Goal: Information Seeking & Learning: Learn about a topic

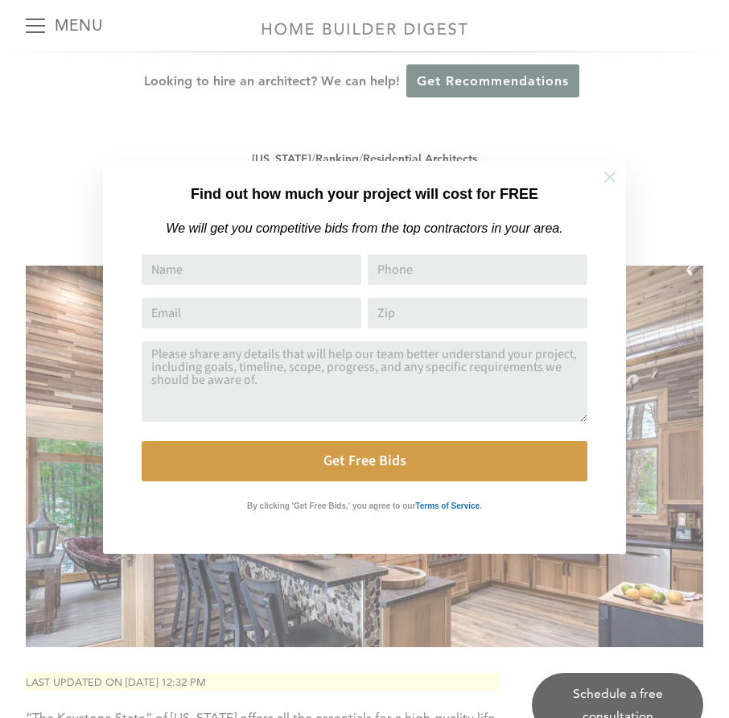
click at [603, 181] on icon at bounding box center [610, 177] width 18 height 18
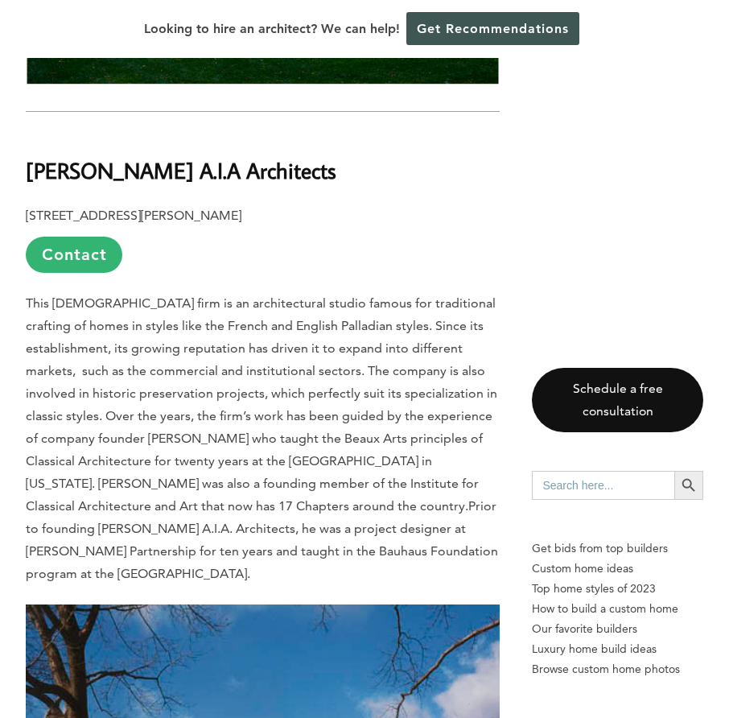
scroll to position [4918, 0]
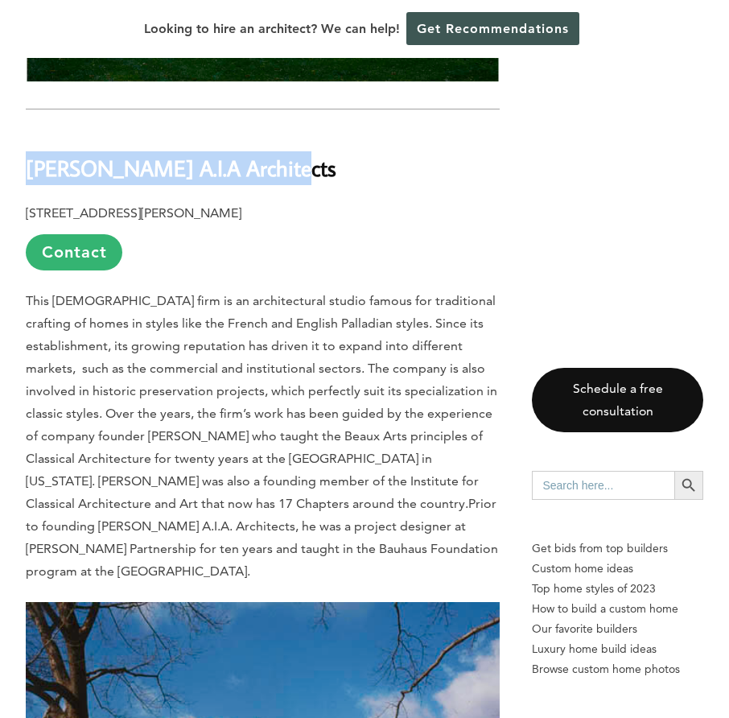
drag, startPoint x: 280, startPoint y: 100, endPoint x: 25, endPoint y: 91, distance: 255.2
copy b "[PERSON_NAME] A.I.A Architects"
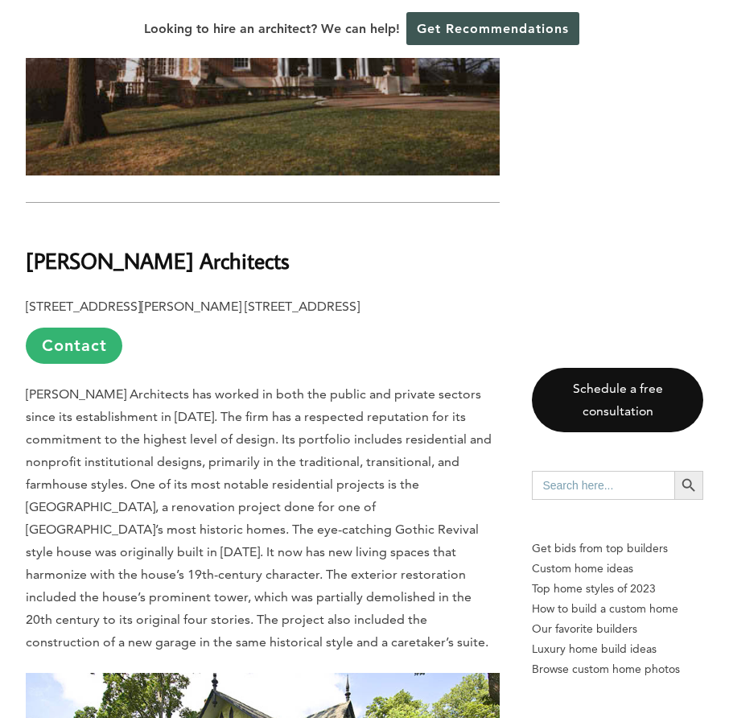
scroll to position [5730, 0]
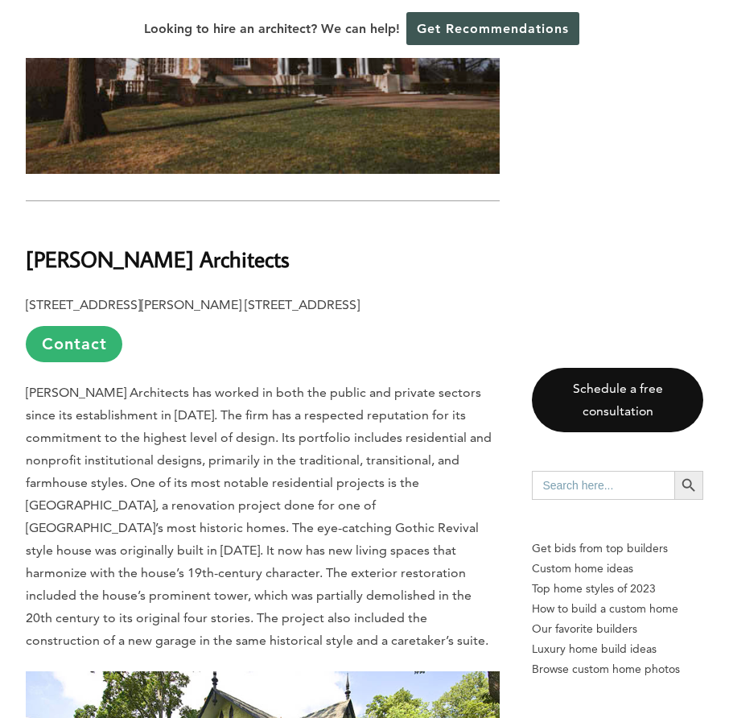
drag, startPoint x: 269, startPoint y: 183, endPoint x: 25, endPoint y: 179, distance: 243.8
copy b "[PERSON_NAME] Architects"
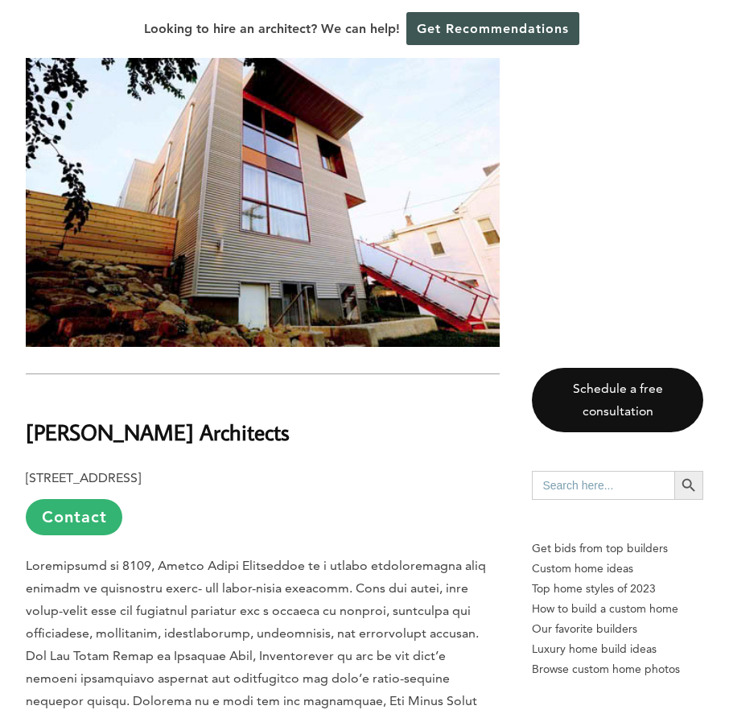
scroll to position [7259, 0]
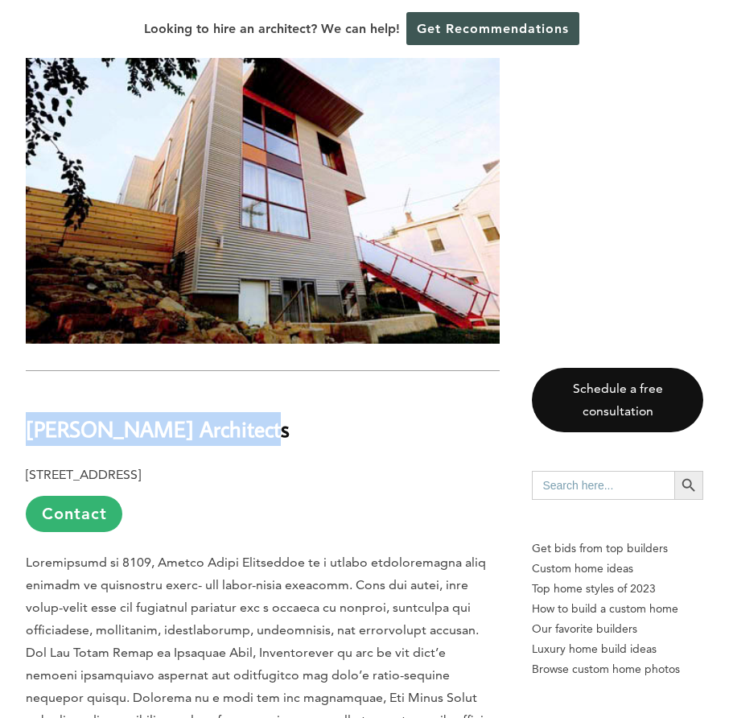
drag, startPoint x: 243, startPoint y: 355, endPoint x: 21, endPoint y: 346, distance: 222.2
copy b "[PERSON_NAME] Architects"
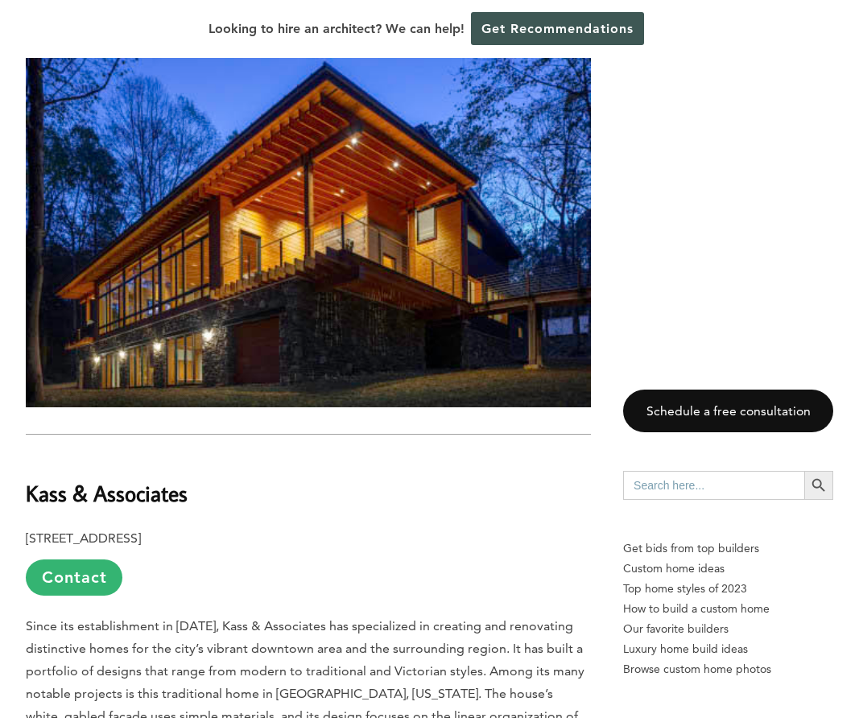
scroll to position [9854, 0]
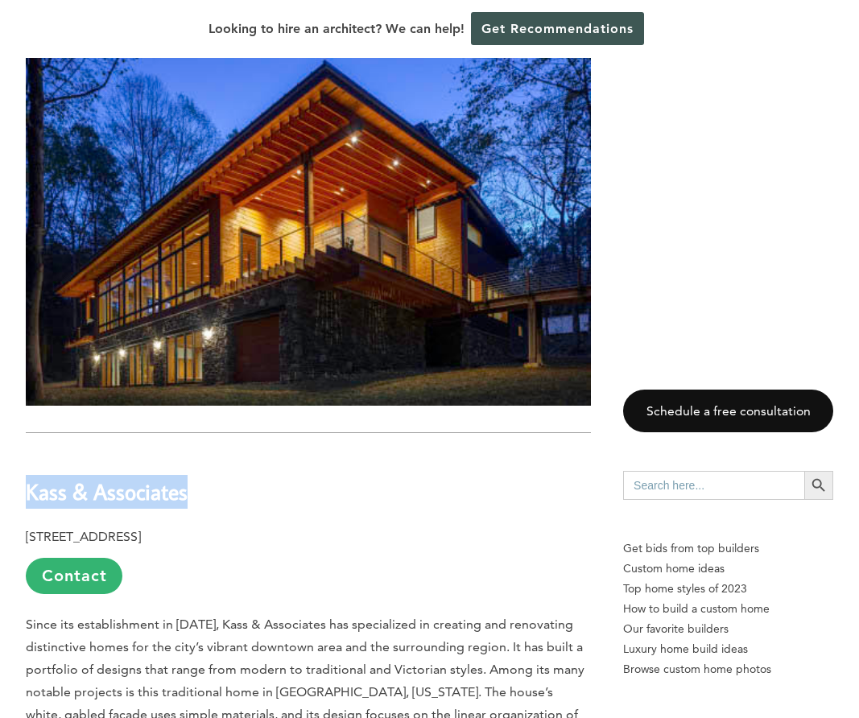
drag, startPoint x: 196, startPoint y: 353, endPoint x: 8, endPoint y: 340, distance: 187.9
click at [8, 340] on div "Last updated on [DATE] 12:32 pm “The Keystone State” of [US_STATE] offers all t…" at bounding box center [429, 336] width 859 height 19056
copy b "Kass & Associates"
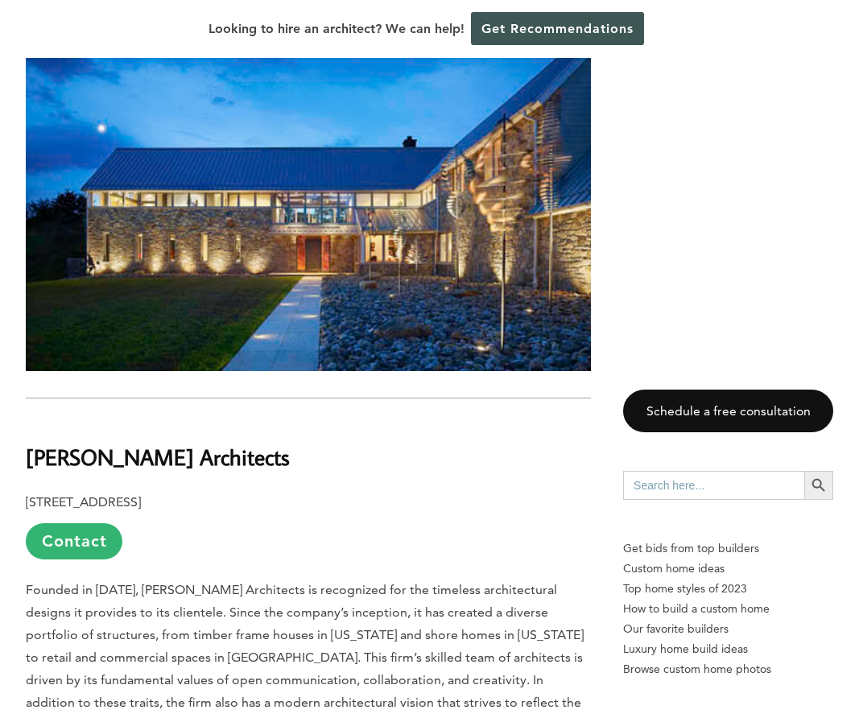
scroll to position [16288, 0]
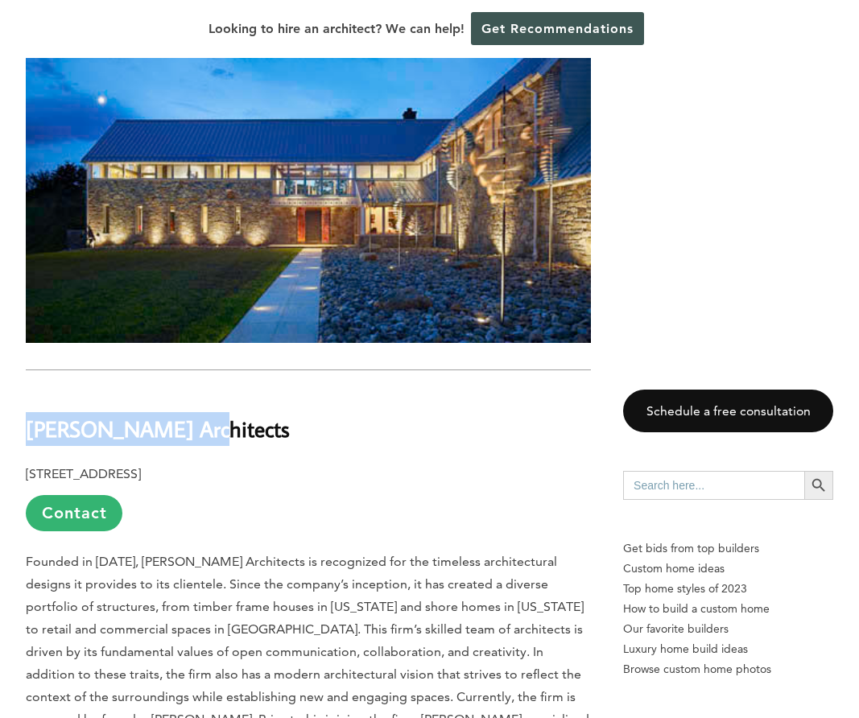
drag, startPoint x: 187, startPoint y: 261, endPoint x: 21, endPoint y: 260, distance: 165.8
copy b "[PERSON_NAME] Architects"
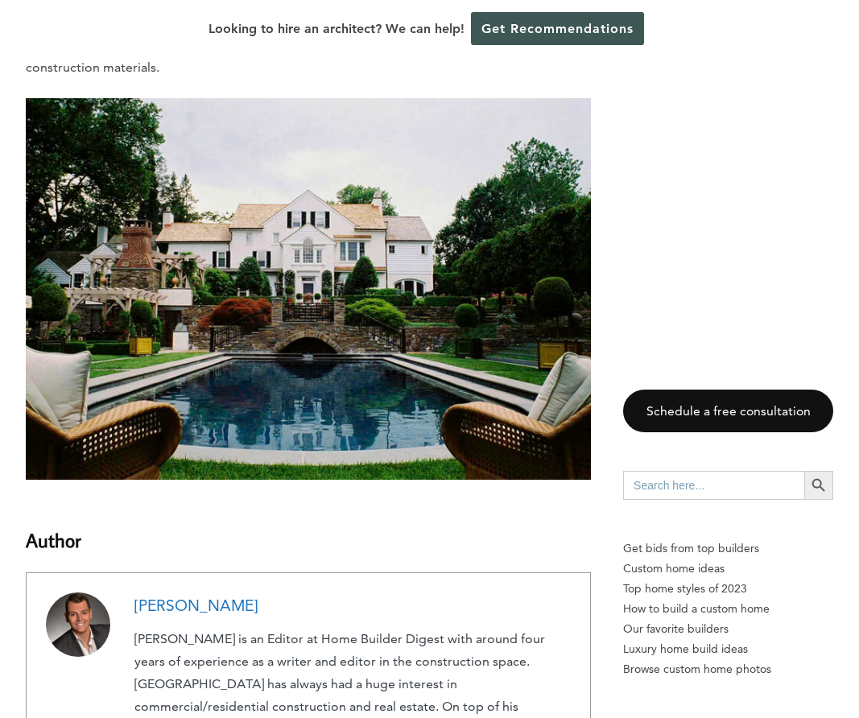
scroll to position [17012, 0]
